Goal: Transaction & Acquisition: Purchase product/service

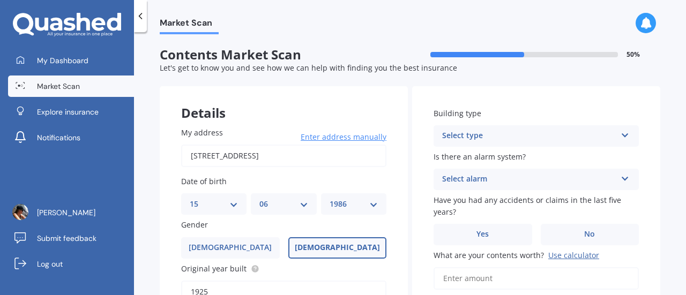
select select "15"
select select "06"
select select "1986"
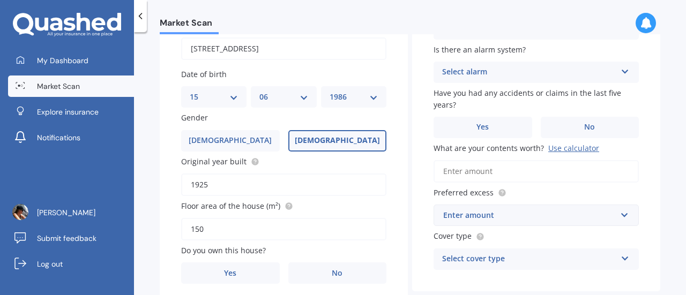
scroll to position [161, 0]
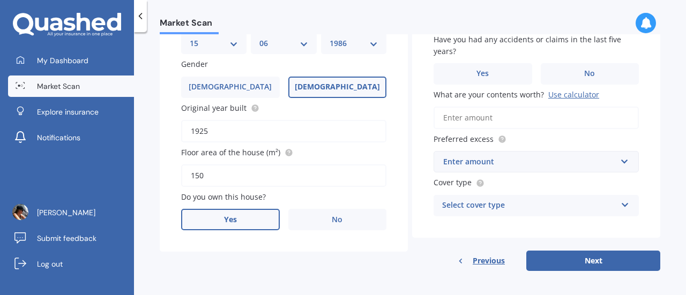
click at [237, 222] on label "Yes" at bounding box center [230, 219] width 99 height 21
click at [0, 0] on input "Yes" at bounding box center [0, 0] width 0 height 0
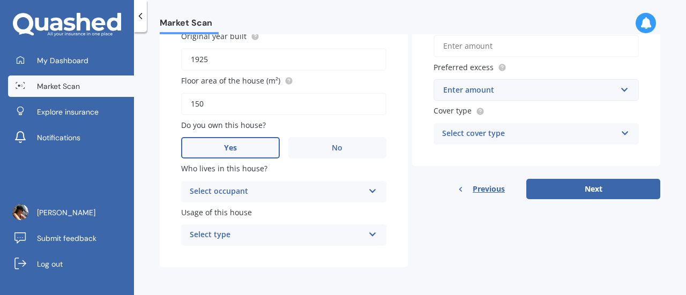
click at [293, 189] on div "Select occupant" at bounding box center [277, 191] width 174 height 13
click at [280, 214] on div "Owner" at bounding box center [284, 212] width 204 height 19
click at [289, 235] on div "Select type" at bounding box center [277, 235] width 174 height 13
click at [286, 255] on div "Permanent" at bounding box center [284, 255] width 204 height 19
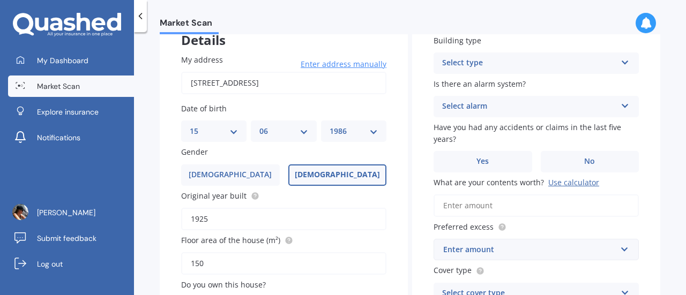
scroll to position [19, 0]
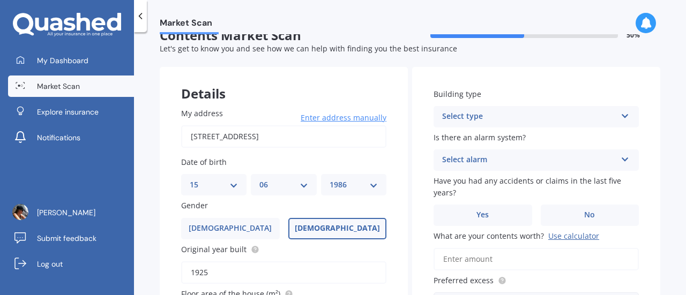
click at [454, 123] on div "Select type" at bounding box center [529, 116] width 174 height 13
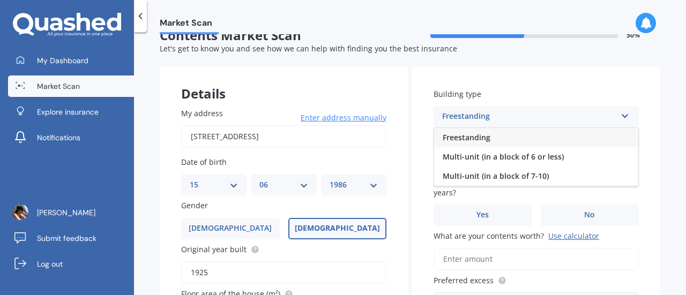
click at [473, 139] on span "Freestanding" at bounding box center [467, 137] width 48 height 10
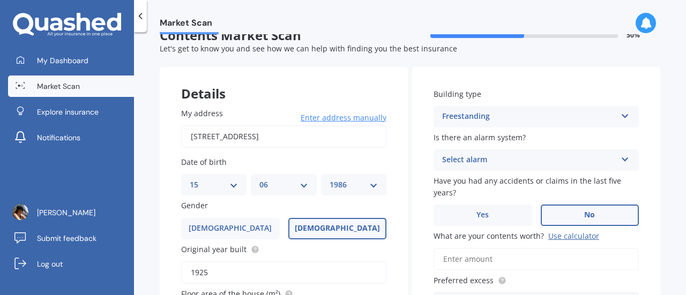
click at [586, 212] on span "No" at bounding box center [589, 215] width 11 height 9
click at [0, 0] on input "No" at bounding box center [0, 0] width 0 height 0
click at [514, 158] on div "Select alarm" at bounding box center [529, 160] width 174 height 13
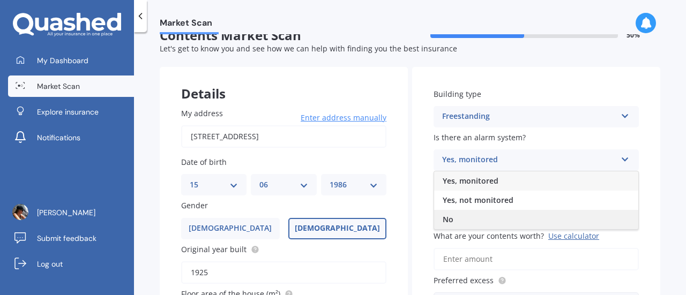
click at [496, 211] on div "No" at bounding box center [536, 219] width 204 height 19
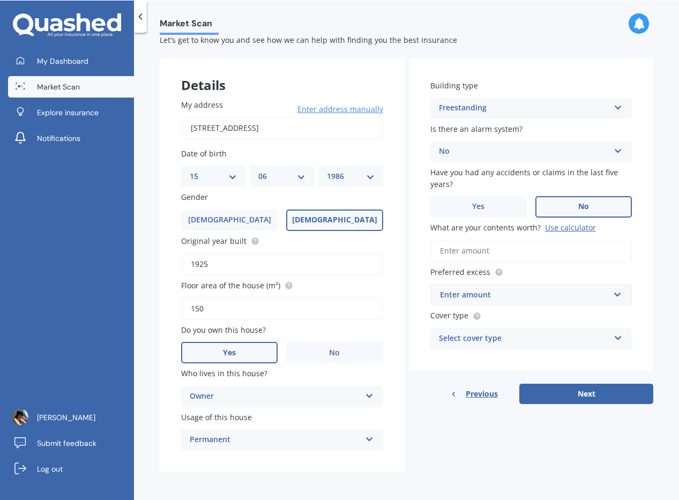
scroll to position [28, 0]
click at [507, 257] on input "What are your contents worth? Use calculator" at bounding box center [531, 251] width 202 height 23
click at [564, 226] on div "Use calculator" at bounding box center [570, 227] width 51 height 10
click at [564, 240] on input "What are your contents worth? Use calculator" at bounding box center [531, 251] width 202 height 23
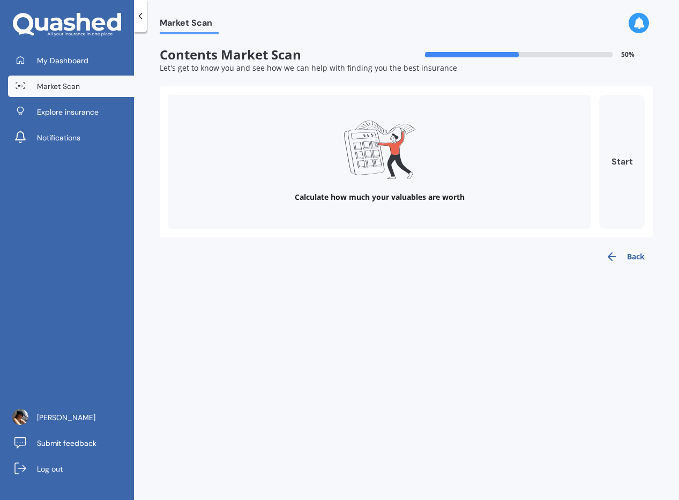
click at [606, 154] on button "Start" at bounding box center [622, 162] width 46 height 134
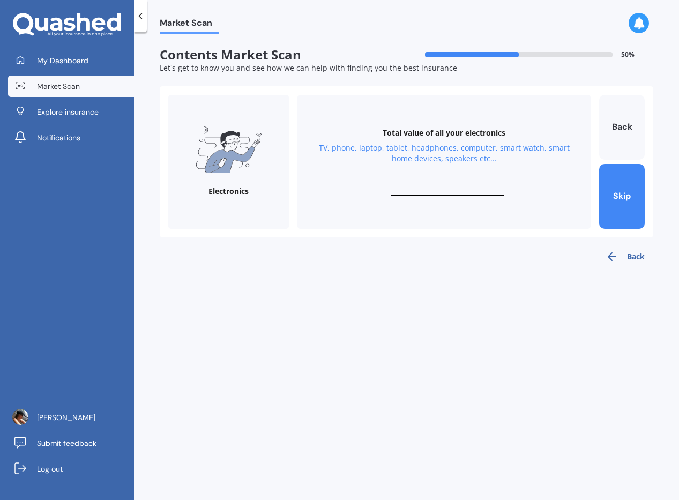
click at [423, 181] on div "Total value of all your electronics TV, phone, laptop, tablet, headphones, comp…" at bounding box center [443, 162] width 293 height 134
drag, startPoint x: 433, startPoint y: 188, endPoint x: 441, endPoint y: 191, distance: 8.2
click at [435, 189] on input "text" at bounding box center [447, 190] width 113 height 10
type input "$7,000"
click at [612, 190] on button "Next" at bounding box center [622, 196] width 46 height 65
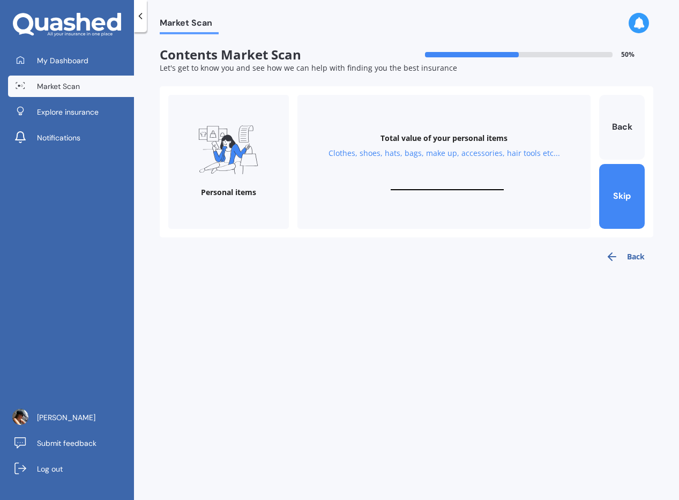
click at [439, 187] on input "text" at bounding box center [447, 185] width 113 height 10
type input "$25,000"
click at [634, 199] on button "Next" at bounding box center [622, 196] width 46 height 65
click at [443, 177] on div "Total value of your valuables Bracelets, watches, rings, necklaces, broaches, c…" at bounding box center [443, 162] width 293 height 134
click at [455, 180] on input "text" at bounding box center [447, 185] width 113 height 10
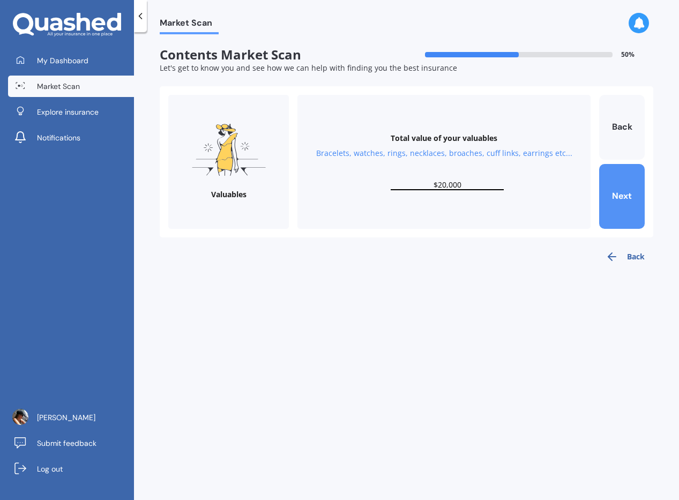
type input "$20,000"
click at [608, 205] on button "Next" at bounding box center [622, 196] width 46 height 65
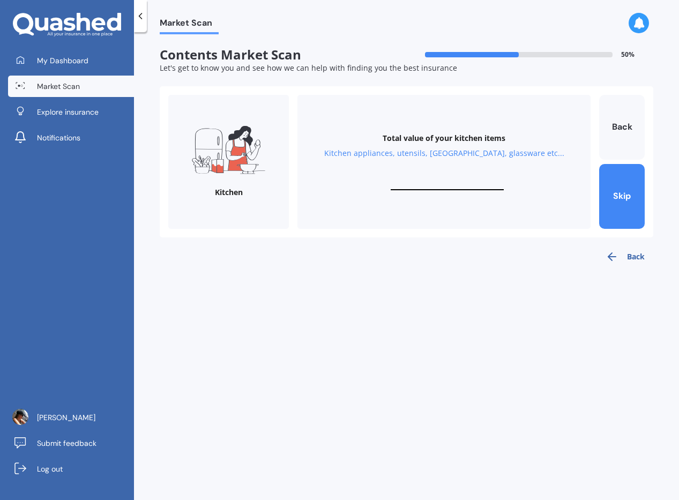
click at [437, 183] on input "text" at bounding box center [447, 185] width 113 height 10
click at [461, 181] on input "text" at bounding box center [447, 185] width 113 height 10
type input "$5,000"
click at [625, 199] on button "Next" at bounding box center [622, 196] width 46 height 65
click at [448, 188] on input "text" at bounding box center [447, 185] width 113 height 10
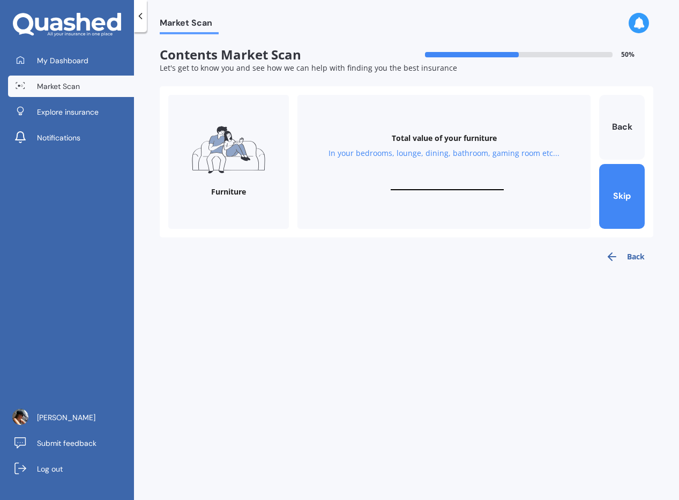
click at [434, 182] on input "text" at bounding box center [447, 185] width 113 height 10
click at [461, 179] on div "Total value of your furniture In your bedrooms, lounge, dining, bathroom, gamin…" at bounding box center [443, 162] width 293 height 134
click at [451, 180] on input "text" at bounding box center [447, 185] width 113 height 10
type input "$15,000"
click at [609, 198] on button "Next" at bounding box center [622, 196] width 46 height 65
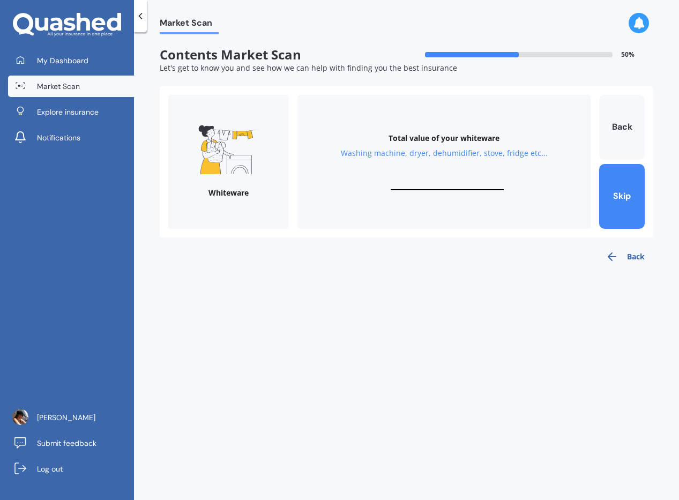
click at [454, 178] on div "Total value of your whiteware Washing machine, dryer, dehumidifier, stove, frid…" at bounding box center [443, 162] width 293 height 134
click at [449, 182] on input "text" at bounding box center [447, 185] width 113 height 10
type input "$4,000"
click at [616, 204] on button "Next" at bounding box center [622, 196] width 46 height 65
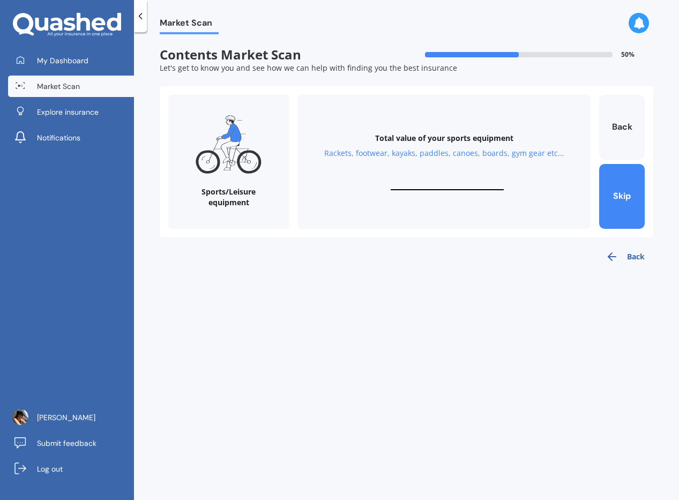
click at [458, 182] on input "text" at bounding box center [447, 185] width 113 height 10
click at [624, 200] on button "Skip" at bounding box center [622, 196] width 46 height 65
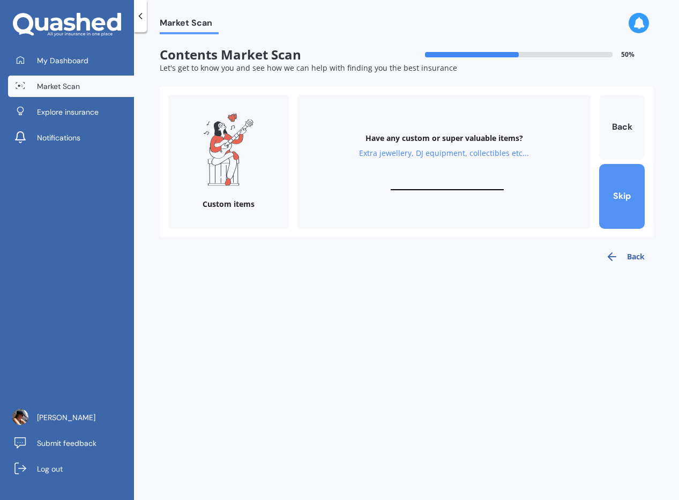
click at [635, 202] on button "Skip" at bounding box center [622, 196] width 46 height 65
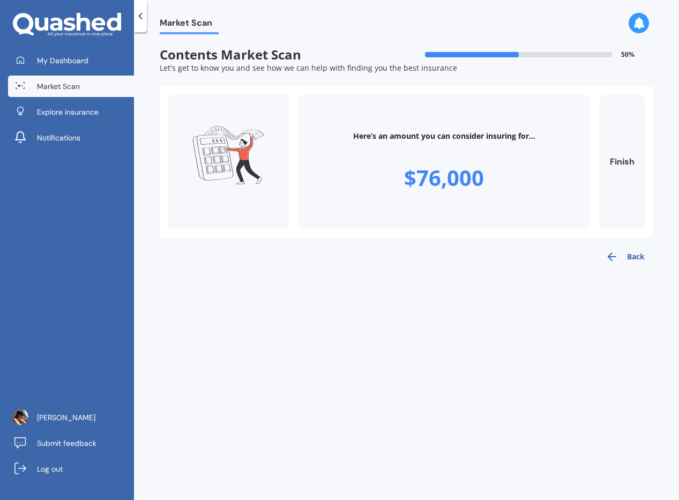
click at [634, 248] on button "Back" at bounding box center [625, 256] width 56 height 21
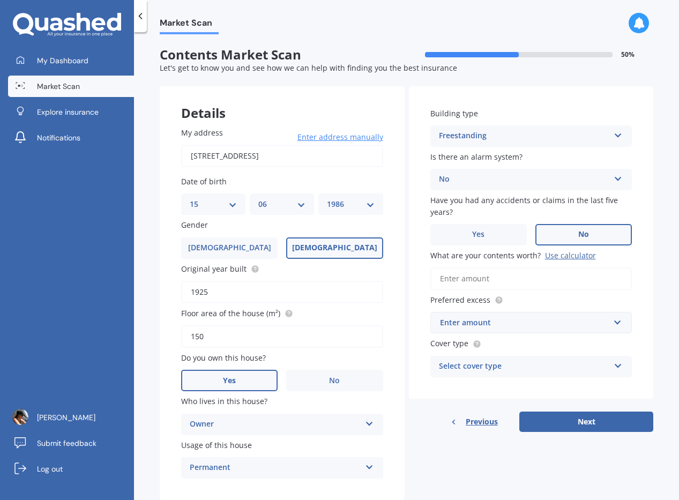
click at [472, 282] on input "What are your contents worth? Use calculator" at bounding box center [531, 278] width 202 height 23
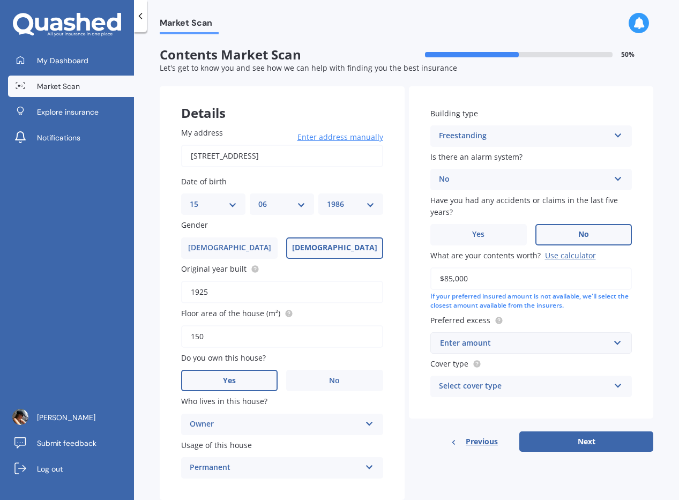
scroll to position [28, 0]
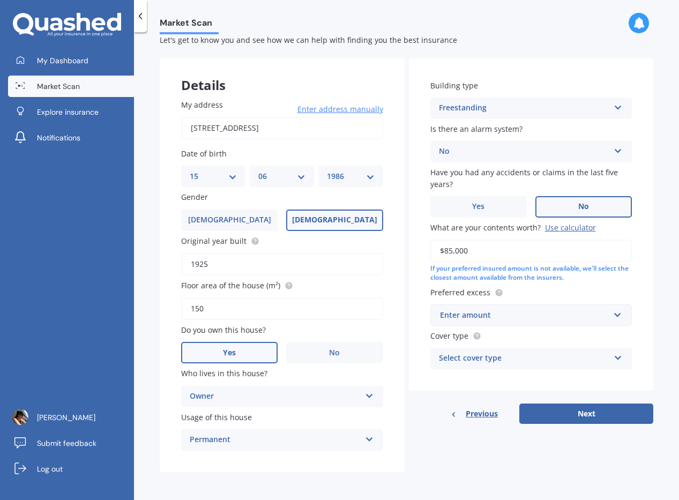
type input "$85,000"
click at [514, 295] on input "text" at bounding box center [527, 315] width 192 height 20
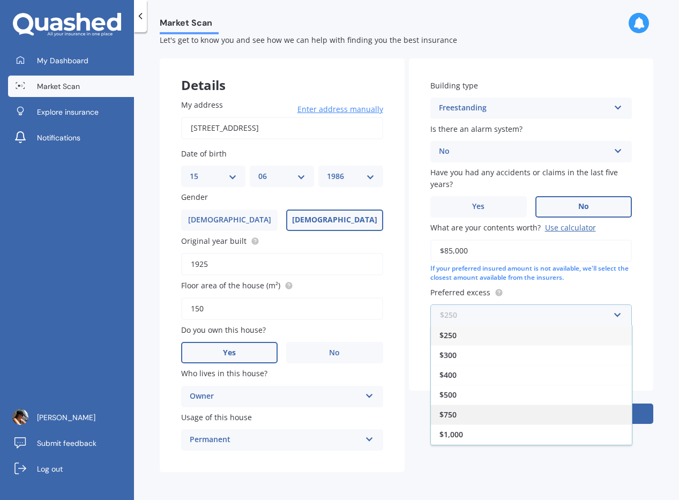
scroll to position [19, 0]
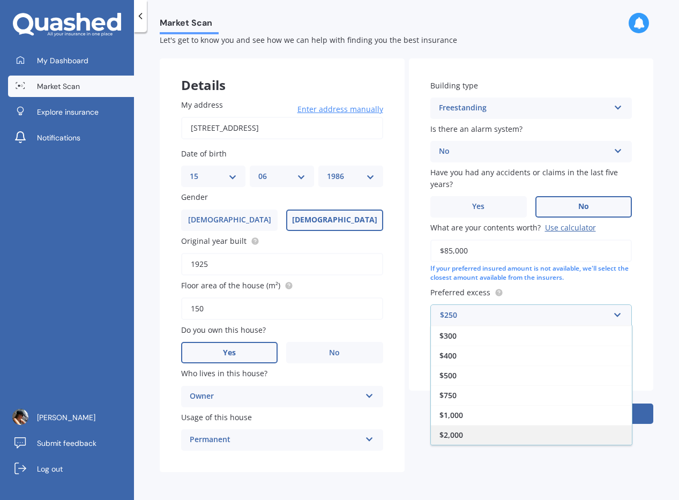
click at [507, 295] on div "$2,000" at bounding box center [531, 435] width 201 height 20
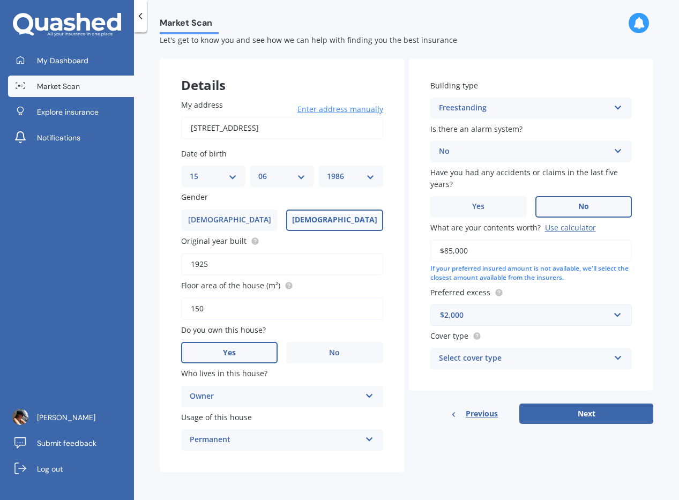
click at [492, 295] on div "$2,000" at bounding box center [525, 315] width 170 height 12
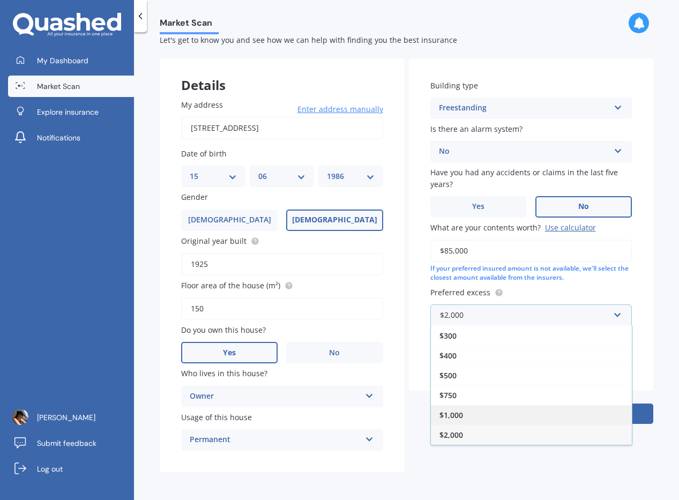
click at [474, 295] on div "$1,000" at bounding box center [531, 415] width 201 height 20
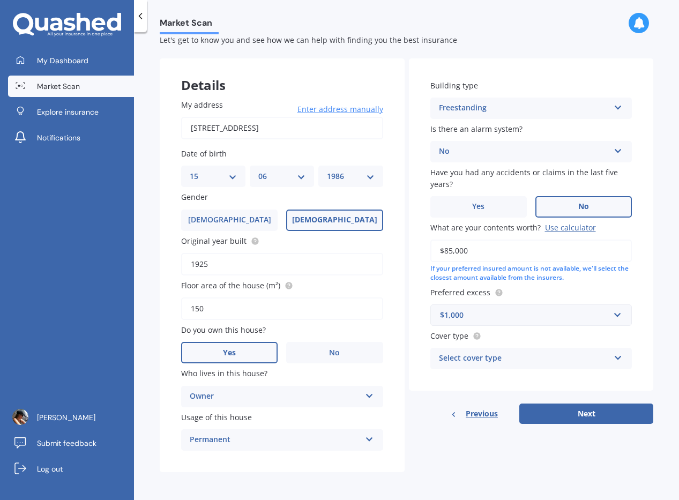
click at [474, 295] on div "Select cover type" at bounding box center [524, 358] width 171 height 13
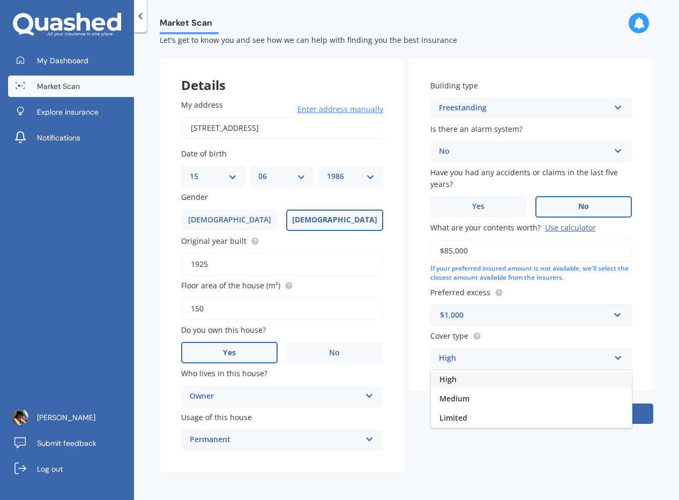
click at [480, 295] on div "High" at bounding box center [531, 379] width 201 height 19
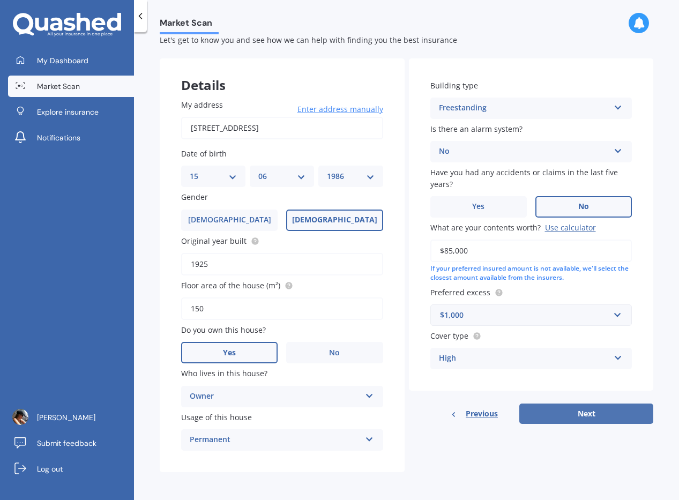
click at [594, 295] on button "Next" at bounding box center [586, 413] width 134 height 20
select select "15"
select select "06"
select select "1986"
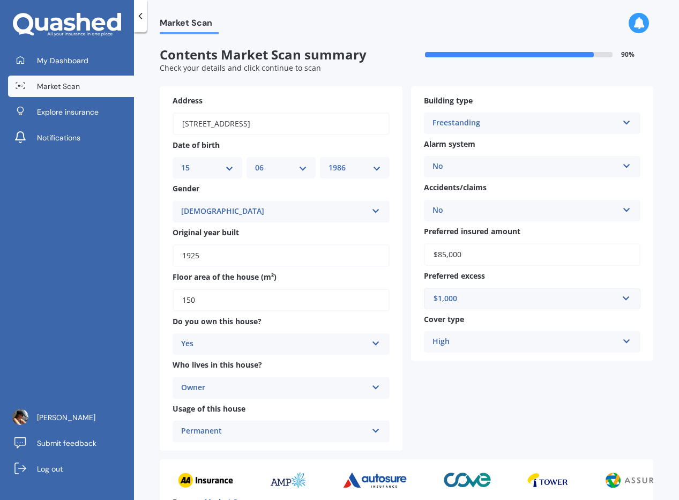
scroll to position [141, 0]
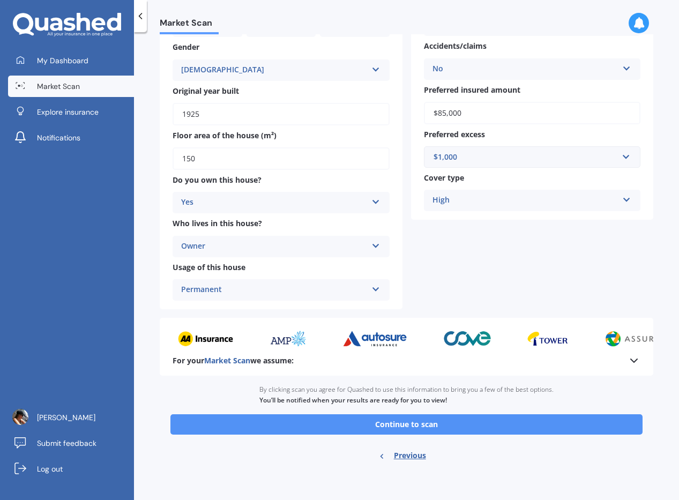
click at [424, 295] on button "Continue to scan" at bounding box center [406, 424] width 472 height 20
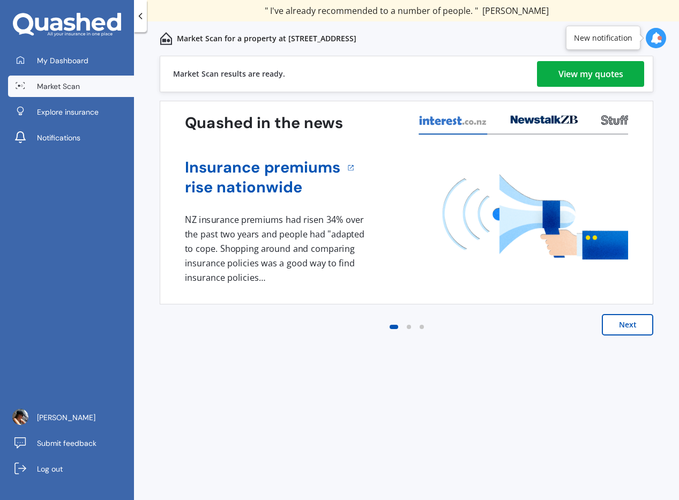
click at [553, 78] on link "View my quotes" at bounding box center [590, 74] width 107 height 26
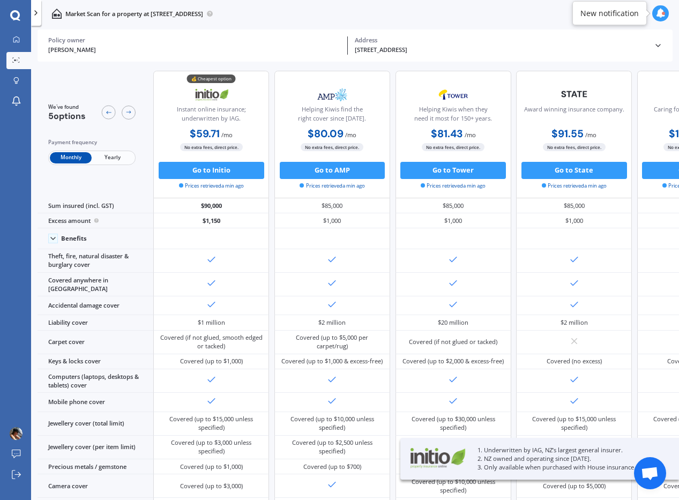
click at [113, 155] on span "Yearly" at bounding box center [113, 157] width 42 height 11
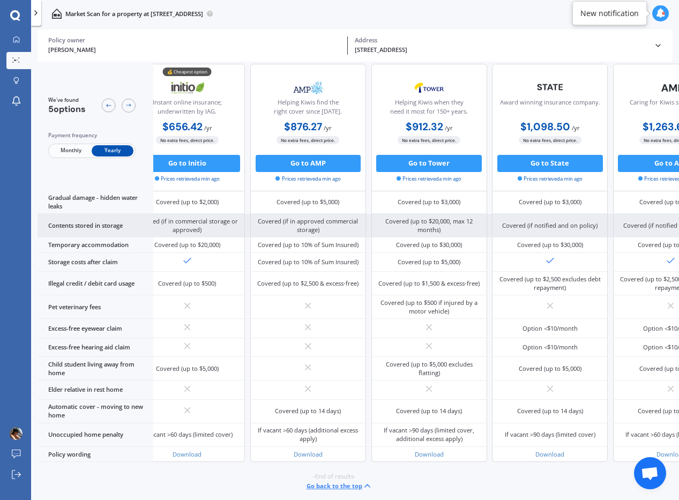
scroll to position [584, 0]
